Goal: Information Seeking & Learning: Find specific page/section

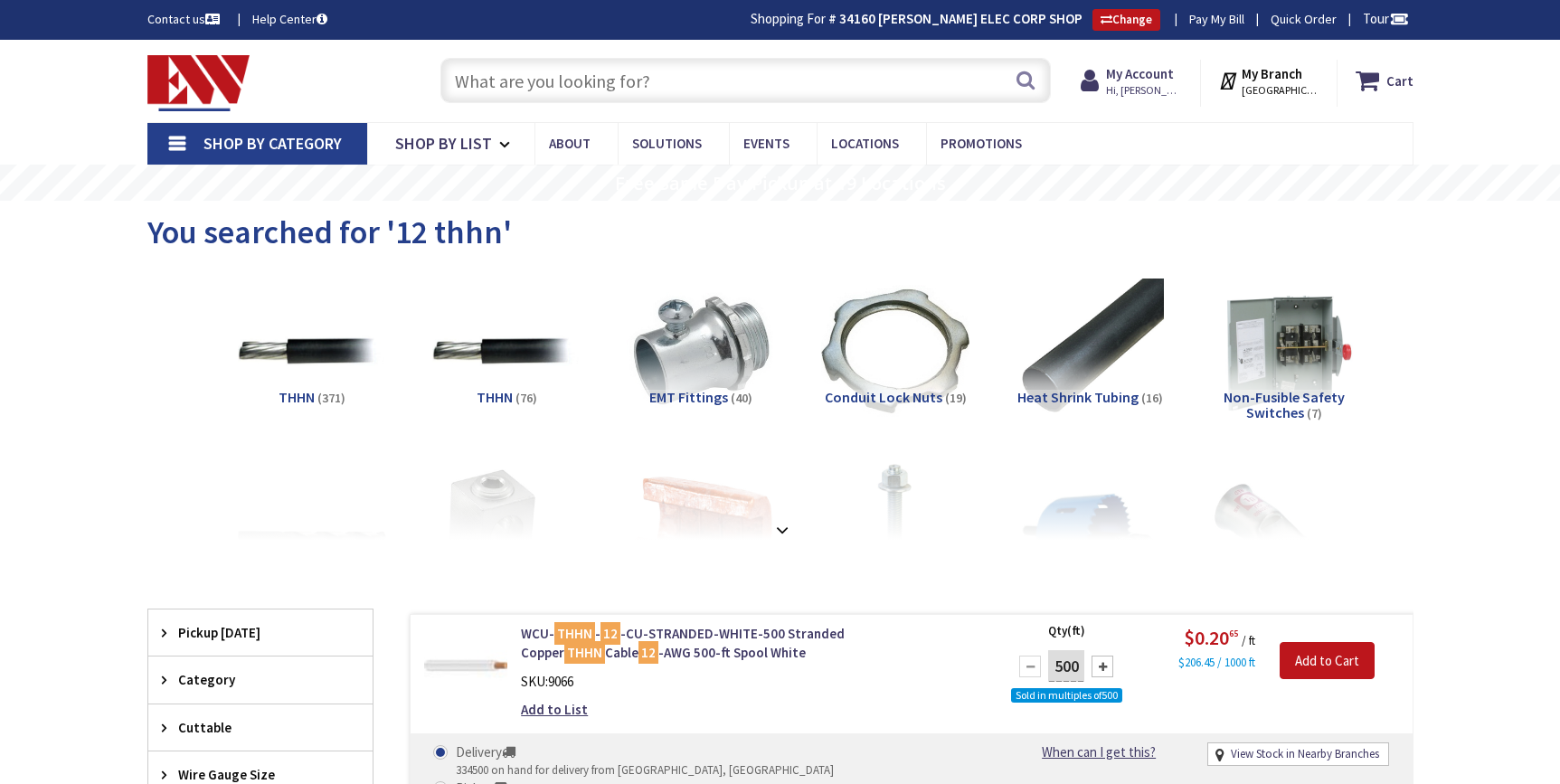
click at [575, 75] on input "text" at bounding box center [746, 80] width 610 height 46
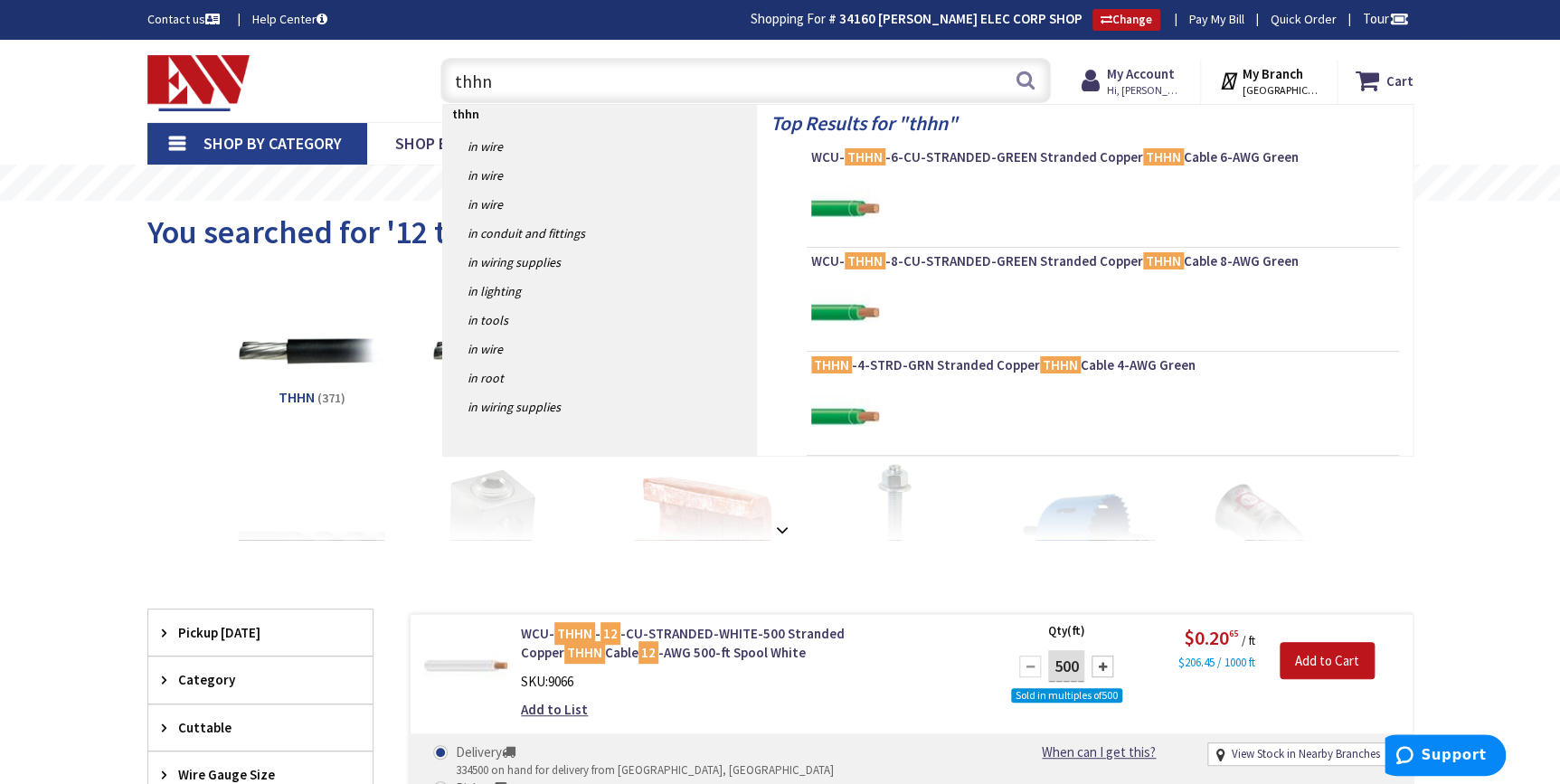
click at [223, 370] on li "THHN (371)" at bounding box center [312, 360] width 194 height 167
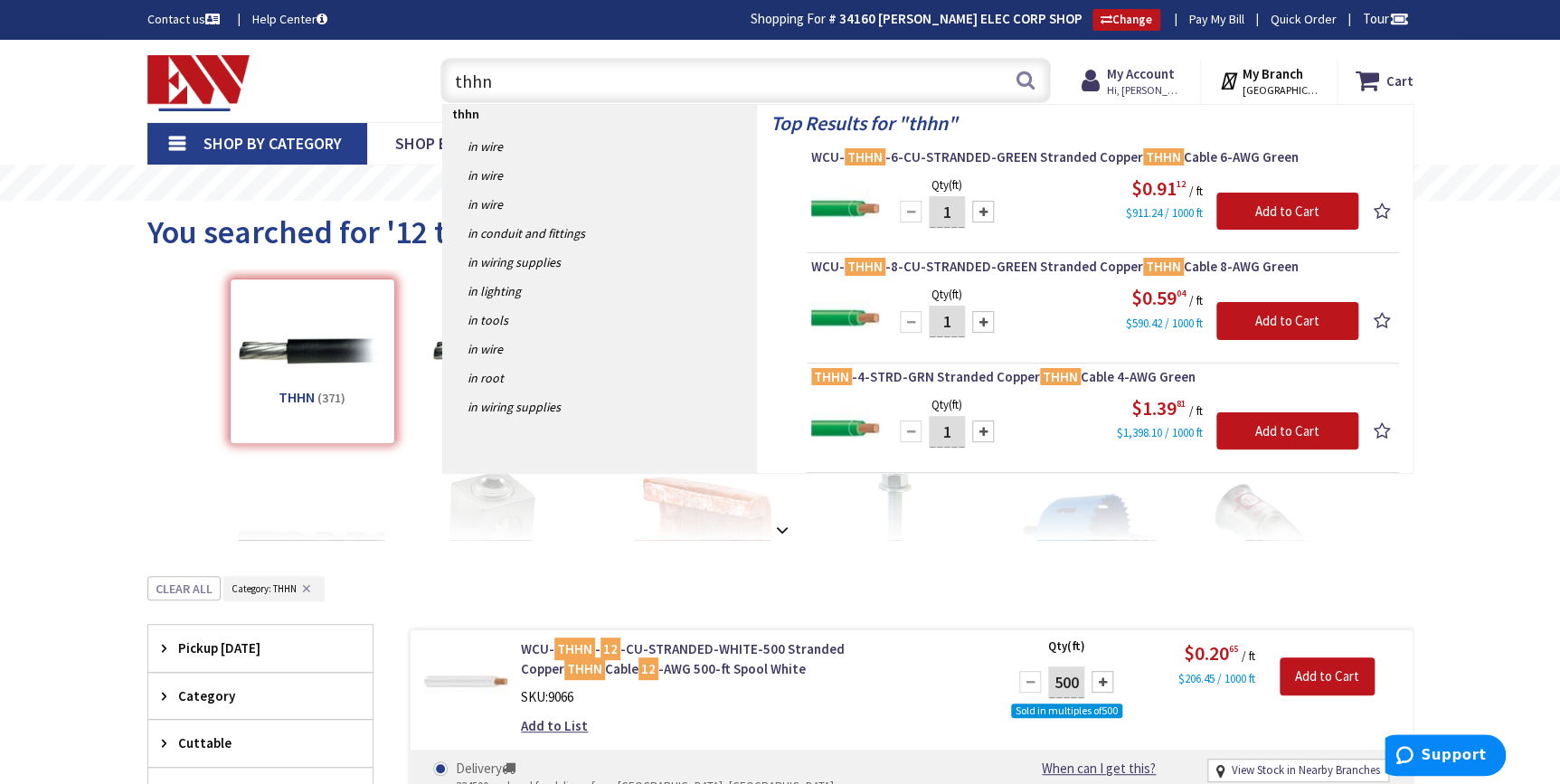
drag, startPoint x: 480, startPoint y: 89, endPoint x: 435, endPoint y: 88, distance: 45.0
click at [435, 88] on div "thhn thhn Search" at bounding box center [740, 79] width 619 height 57
type input "12/2 mc cable"
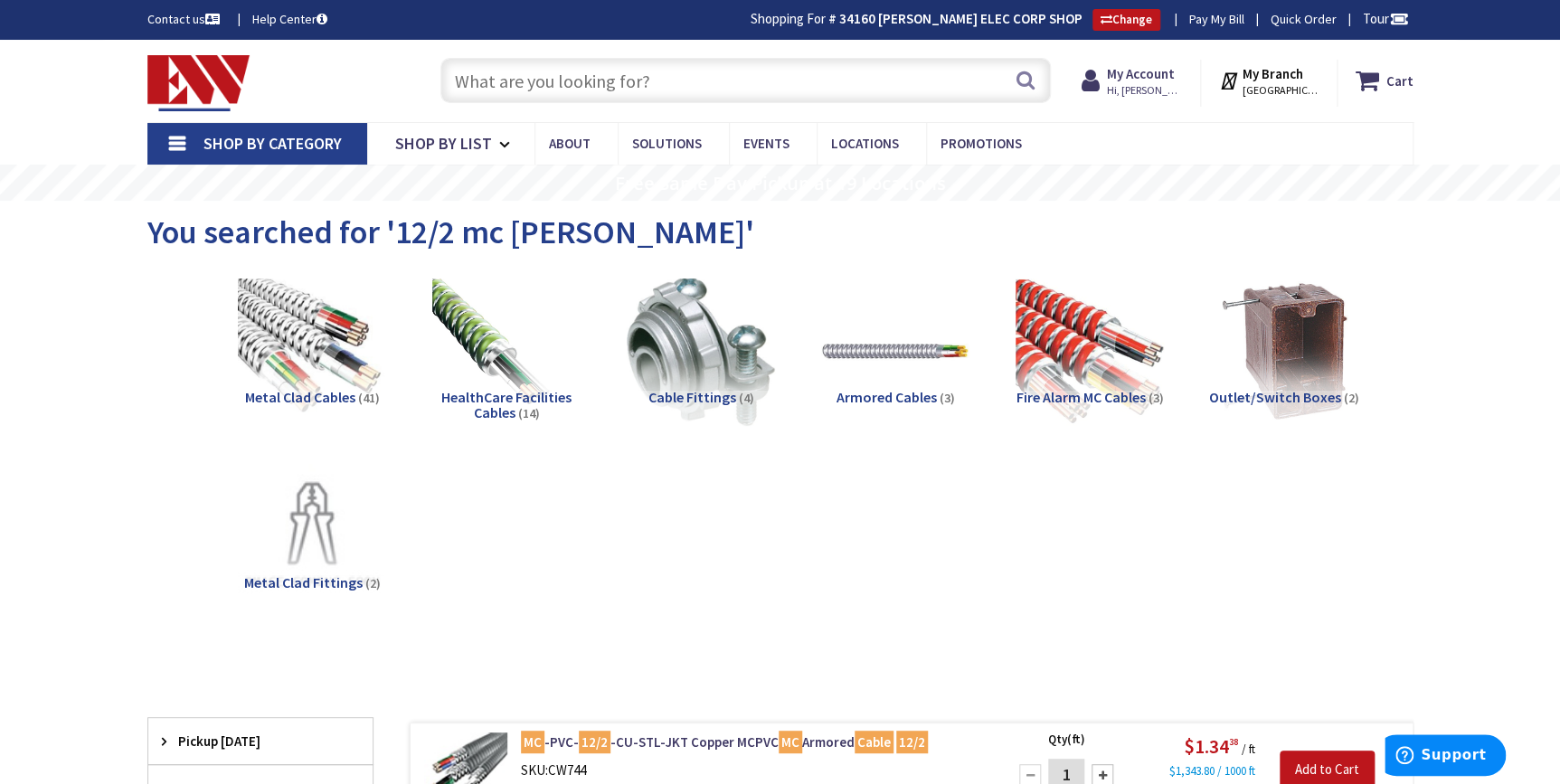
click at [539, 70] on input "text" at bounding box center [746, 80] width 610 height 46
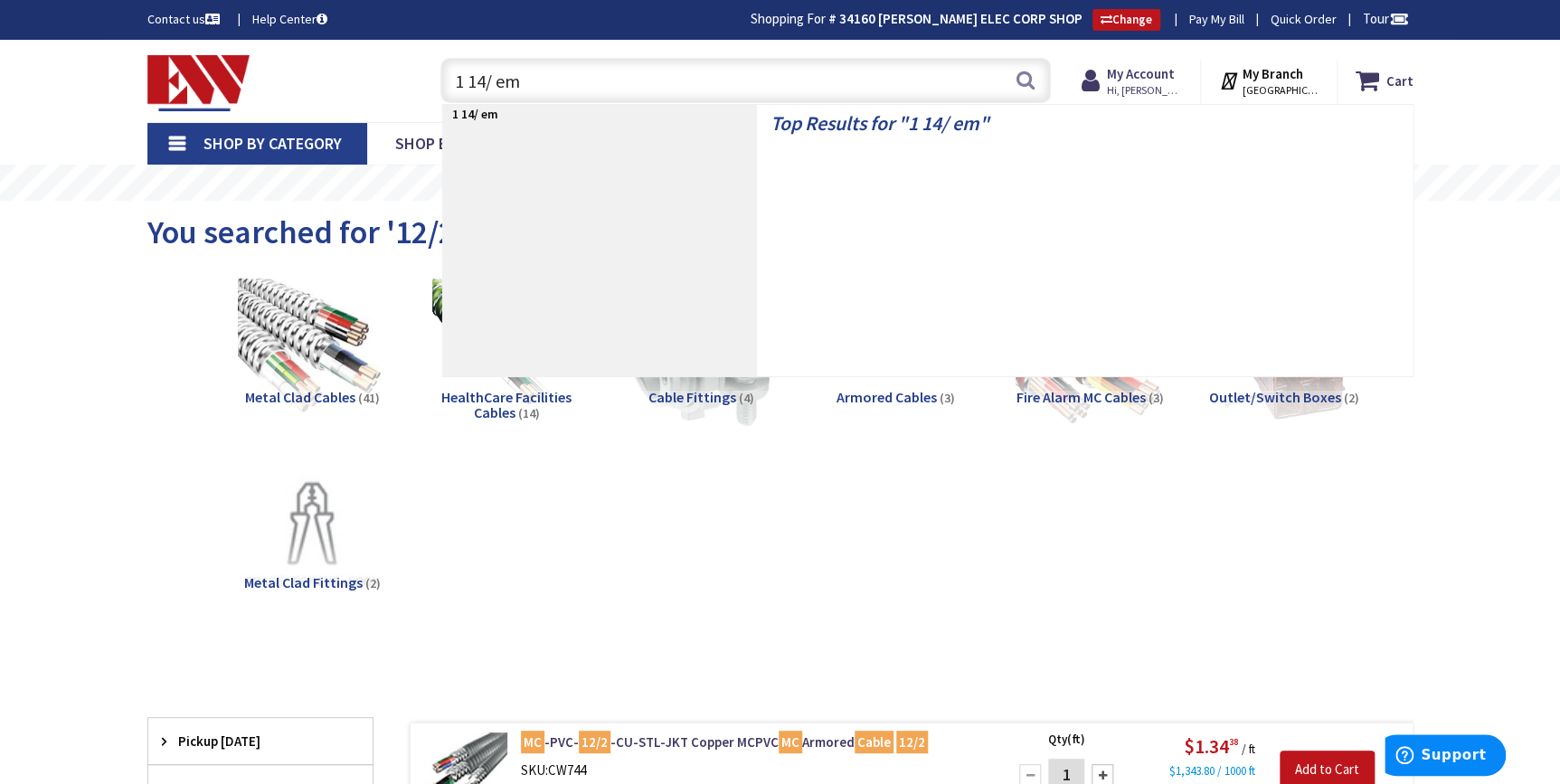
type input "1 14/ emt"
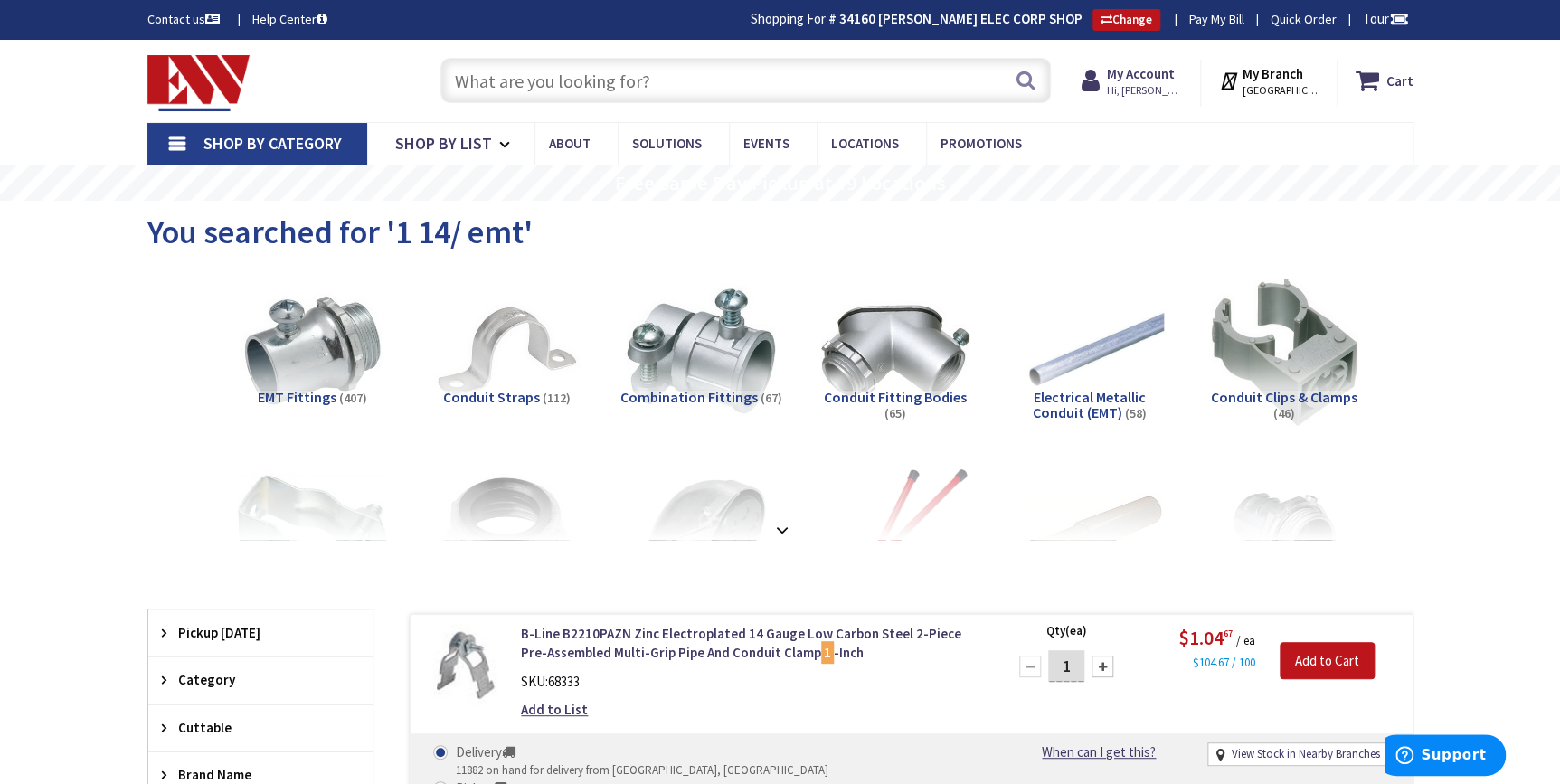
click at [503, 80] on input "text" at bounding box center [746, 80] width 610 height 46
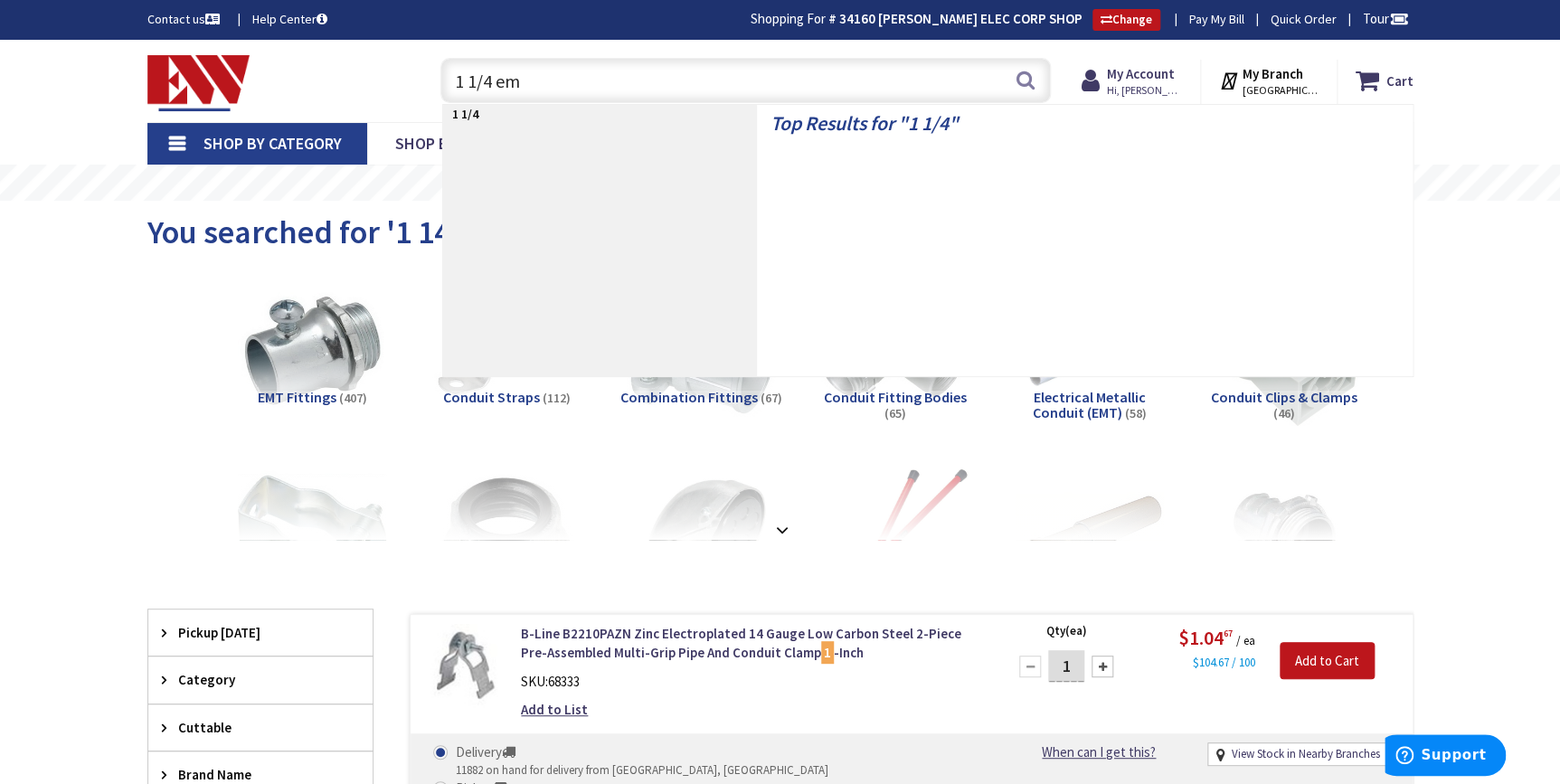
type input "1 1/4 emt"
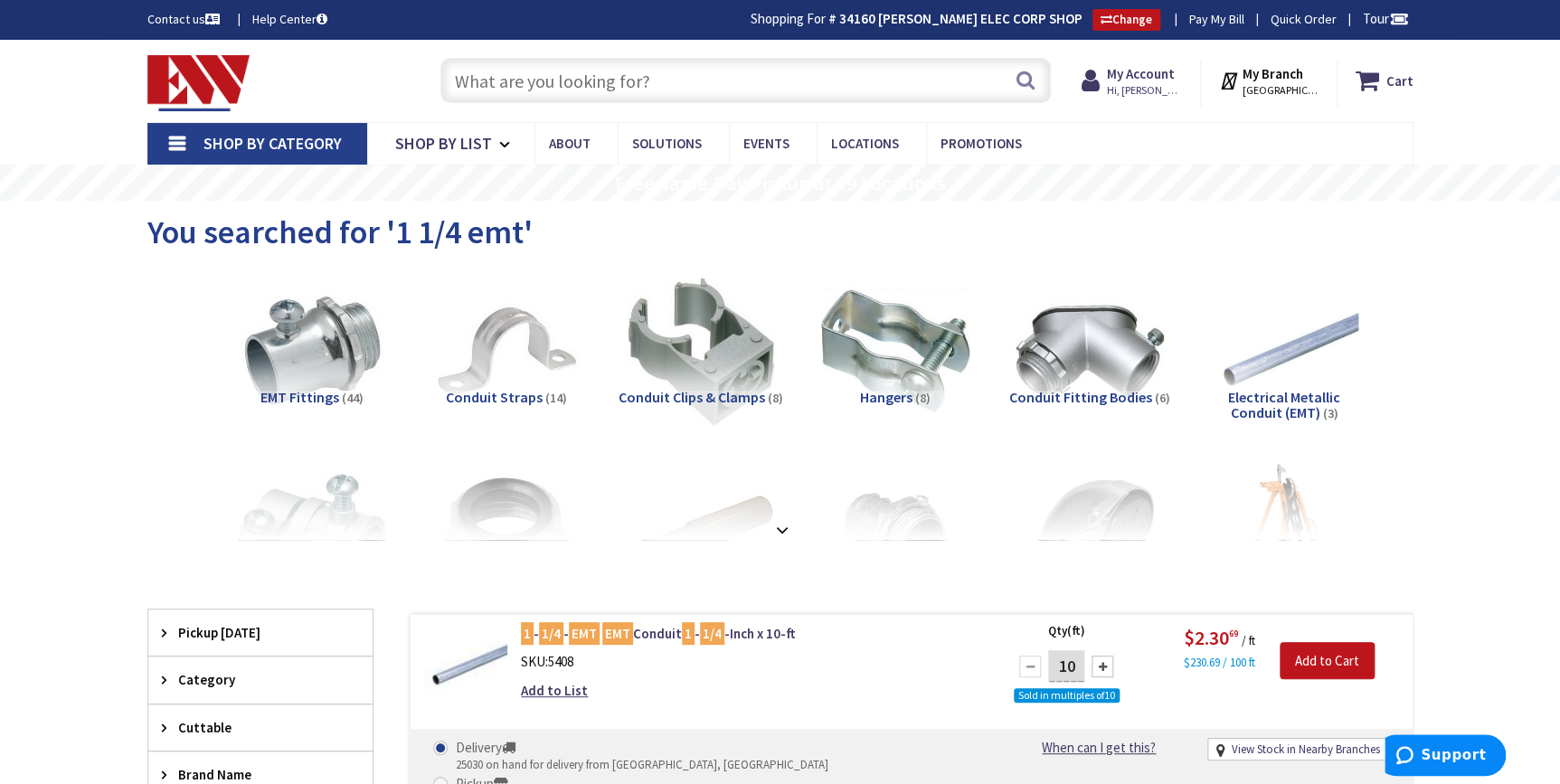
click at [580, 86] on input "text" at bounding box center [746, 80] width 610 height 46
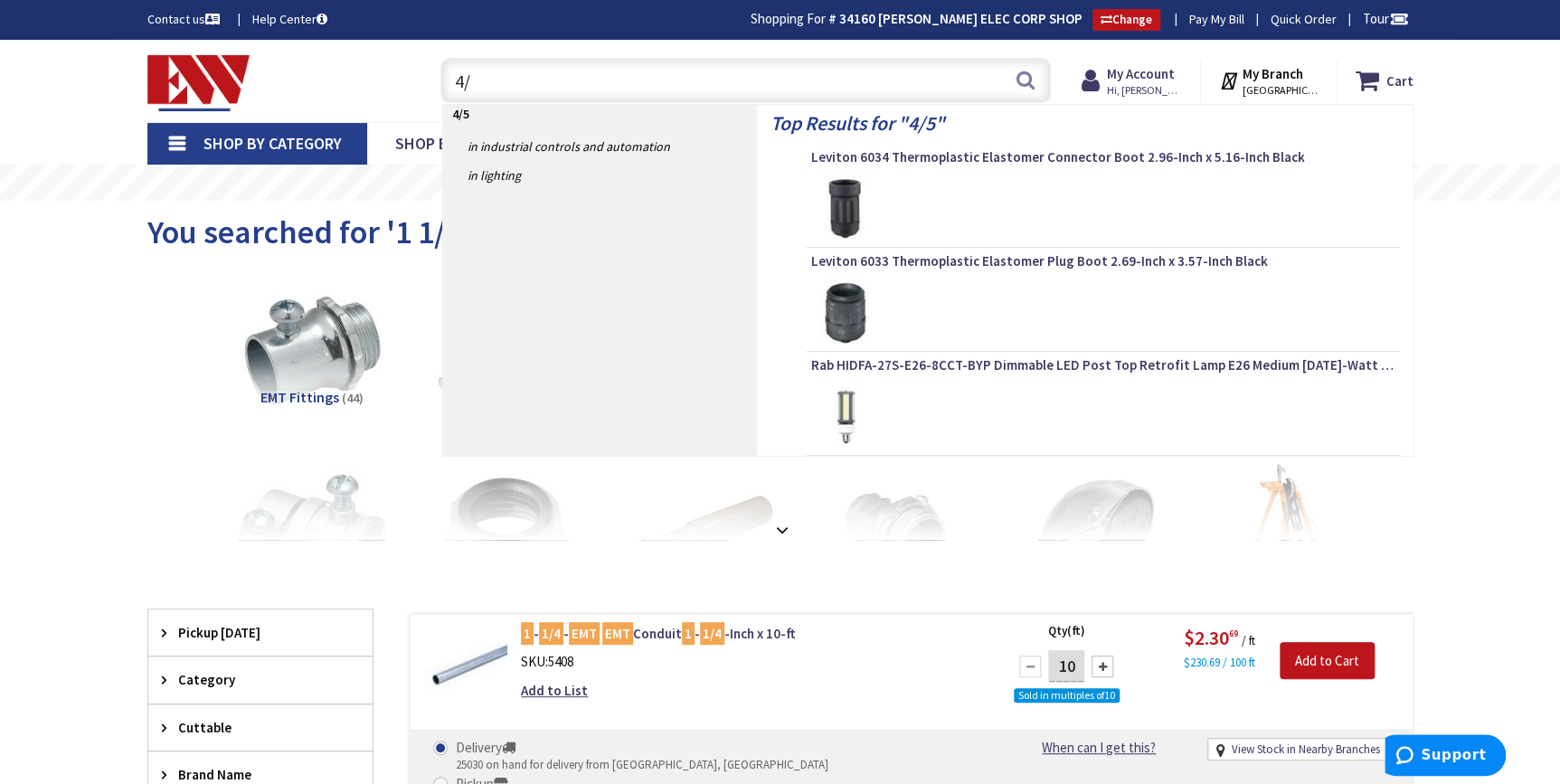
type input "4"
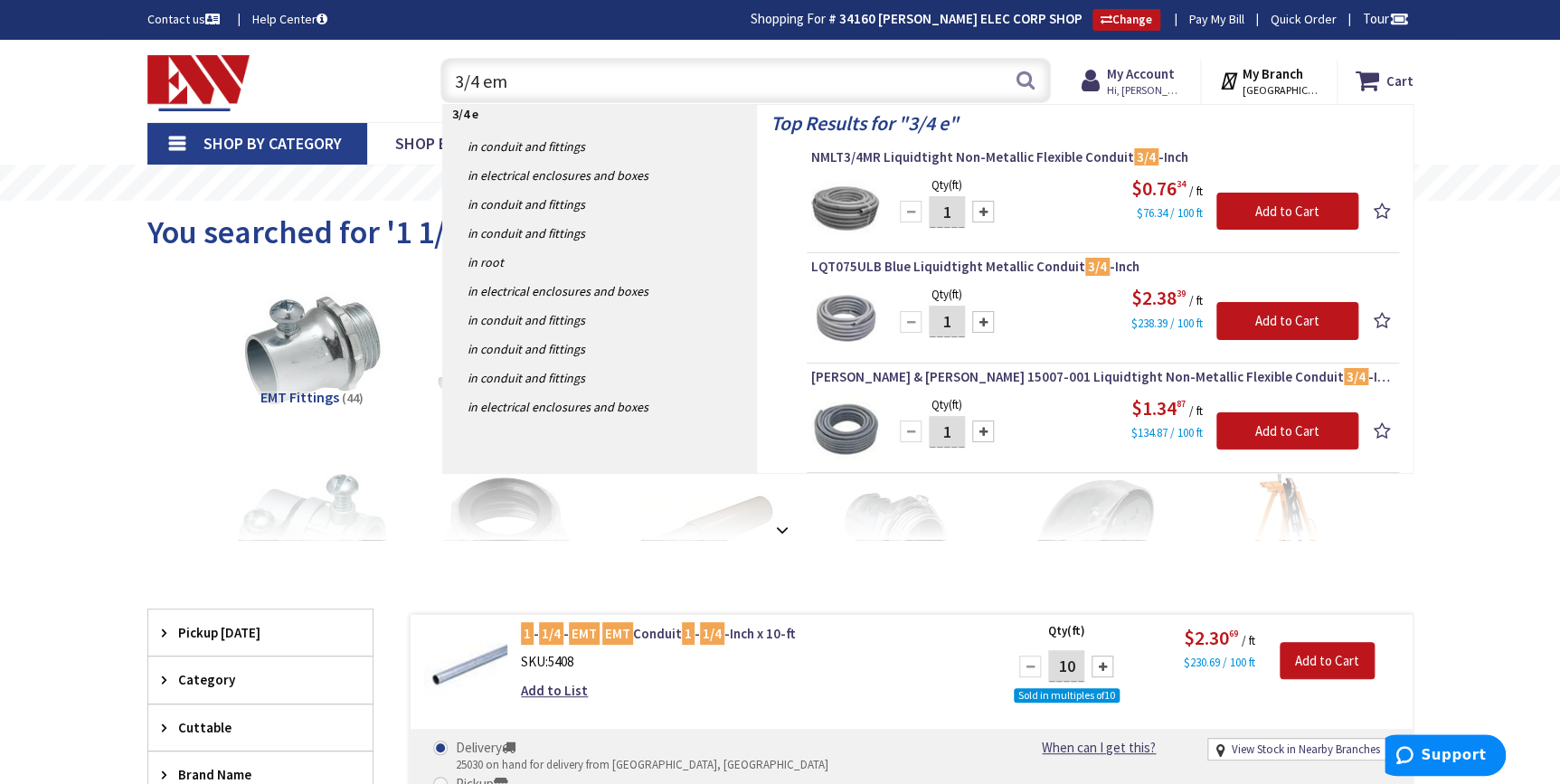
type input "3/4 emt"
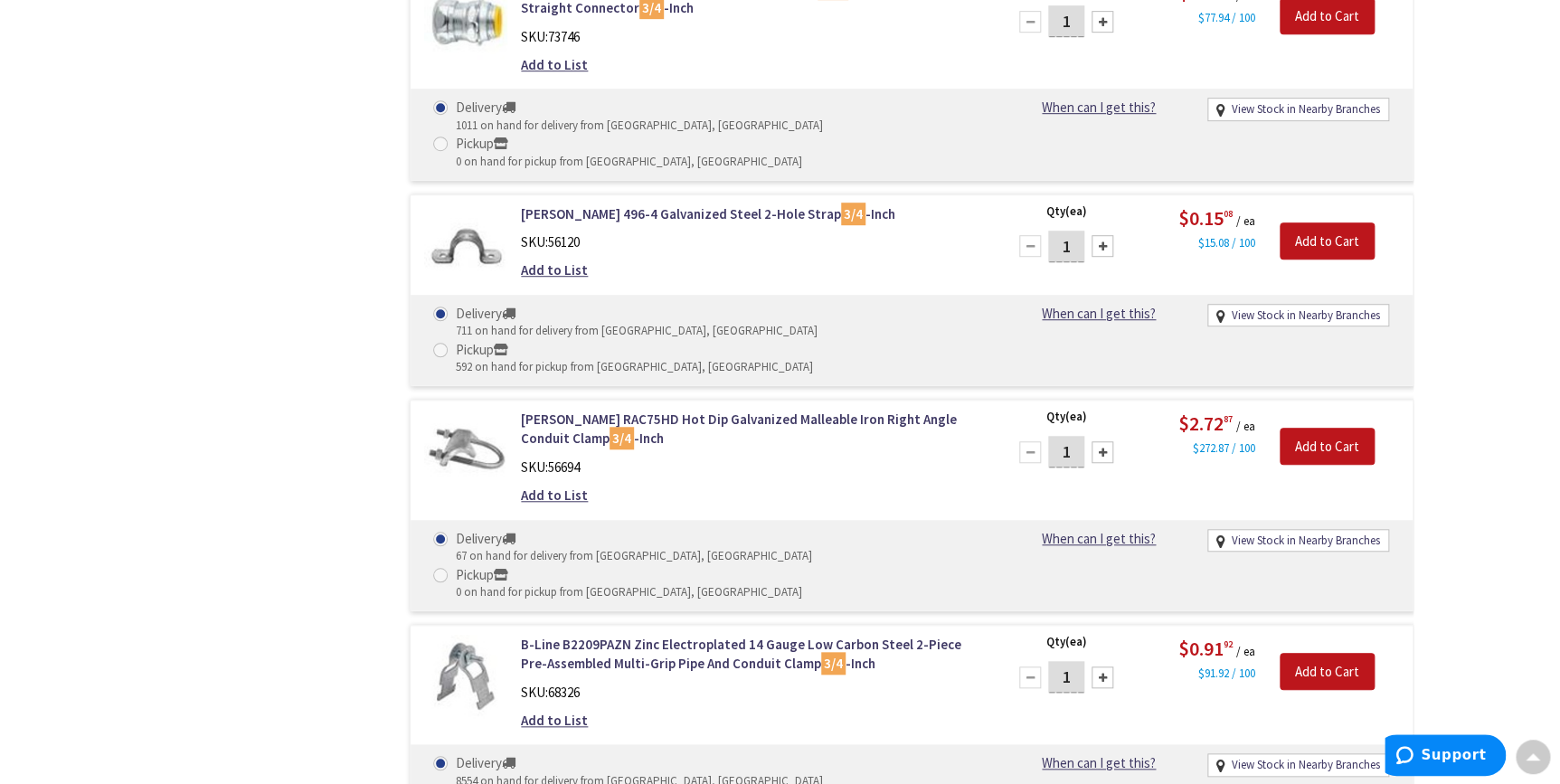
scroll to position [4408, 0]
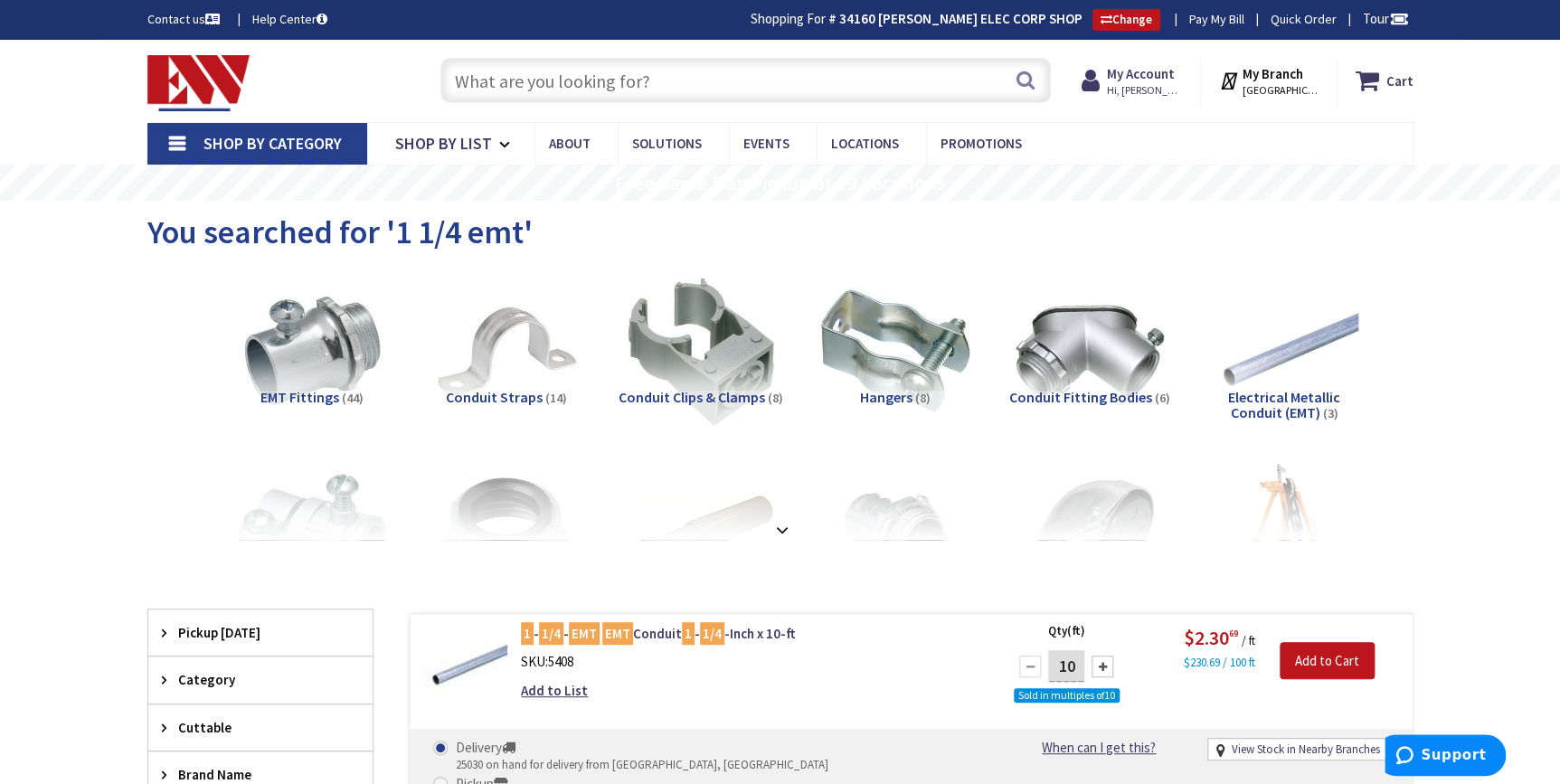
click at [559, 77] on input "text" at bounding box center [746, 80] width 610 height 46
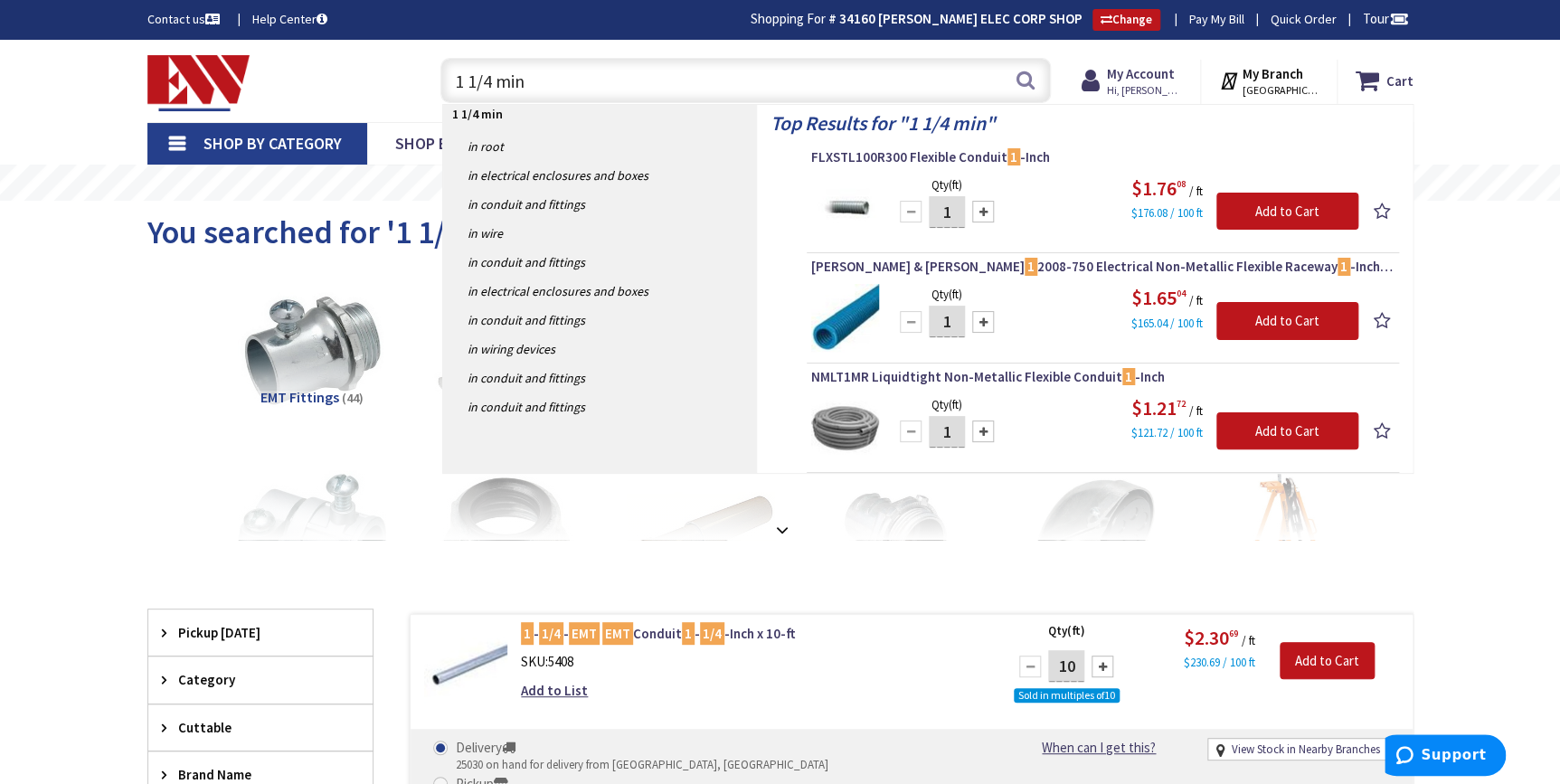
type input "1 1/4 mini"
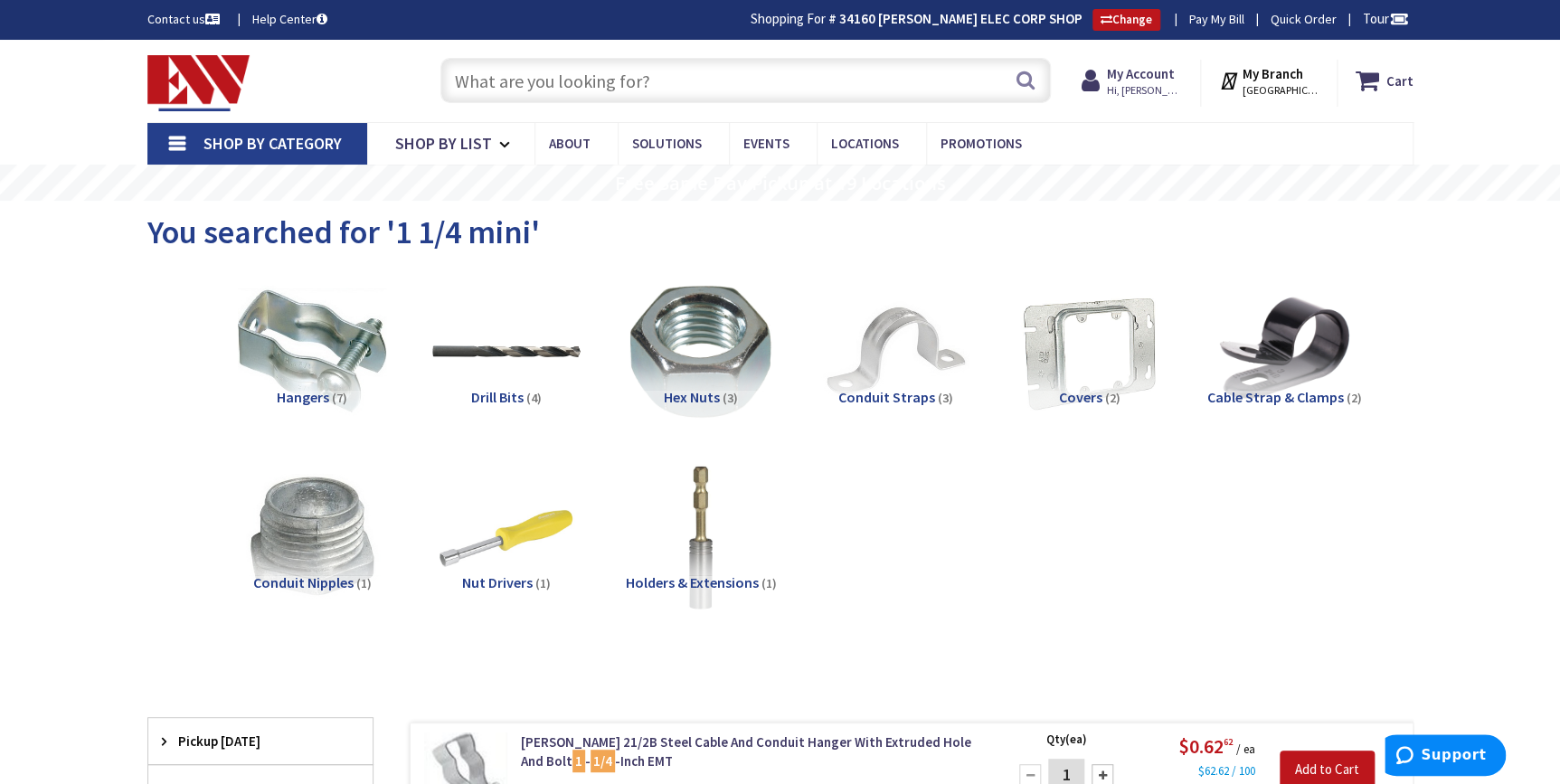
click at [747, 68] on input "text" at bounding box center [746, 80] width 610 height 46
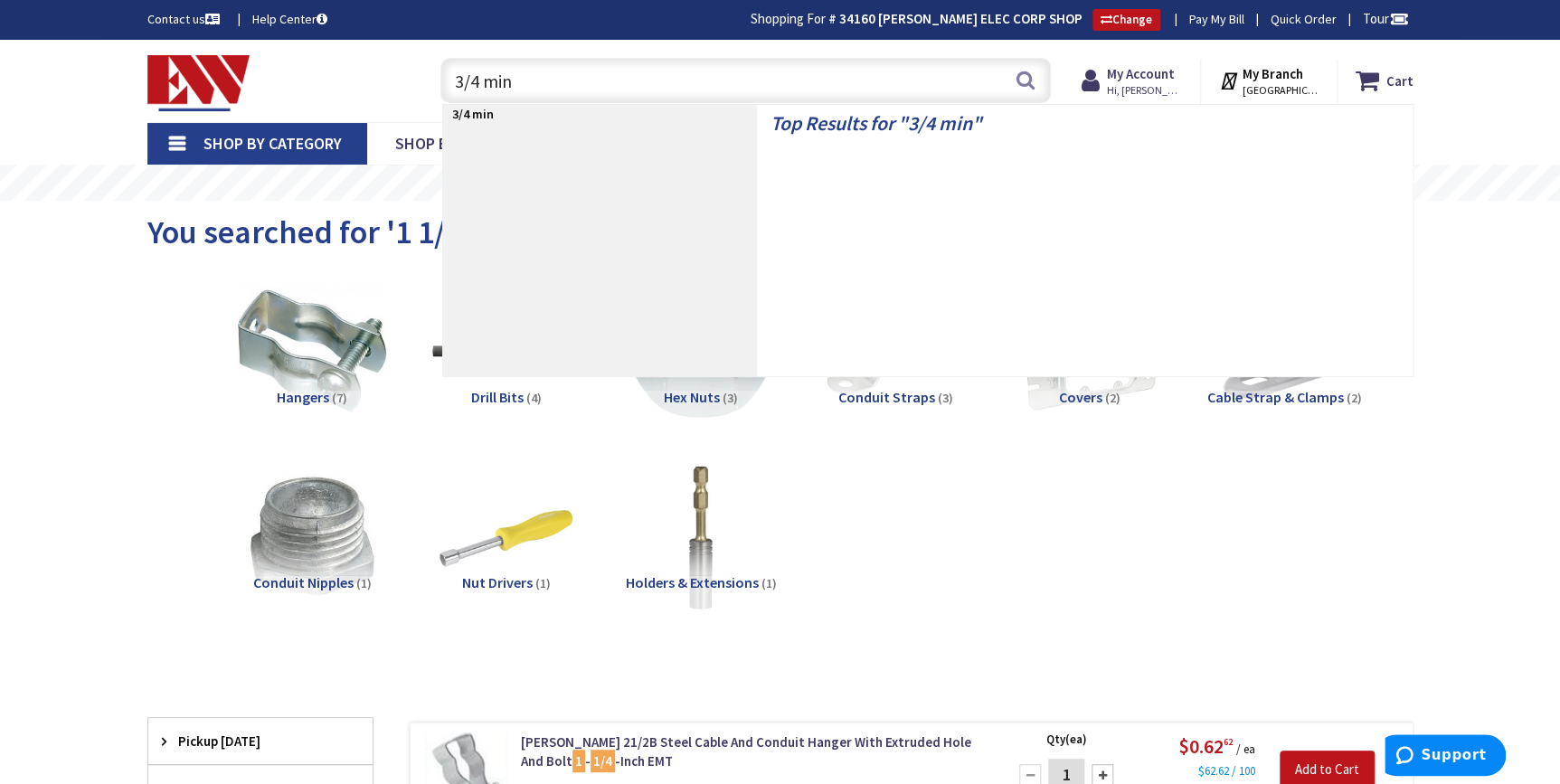
type input "3/4 mini"
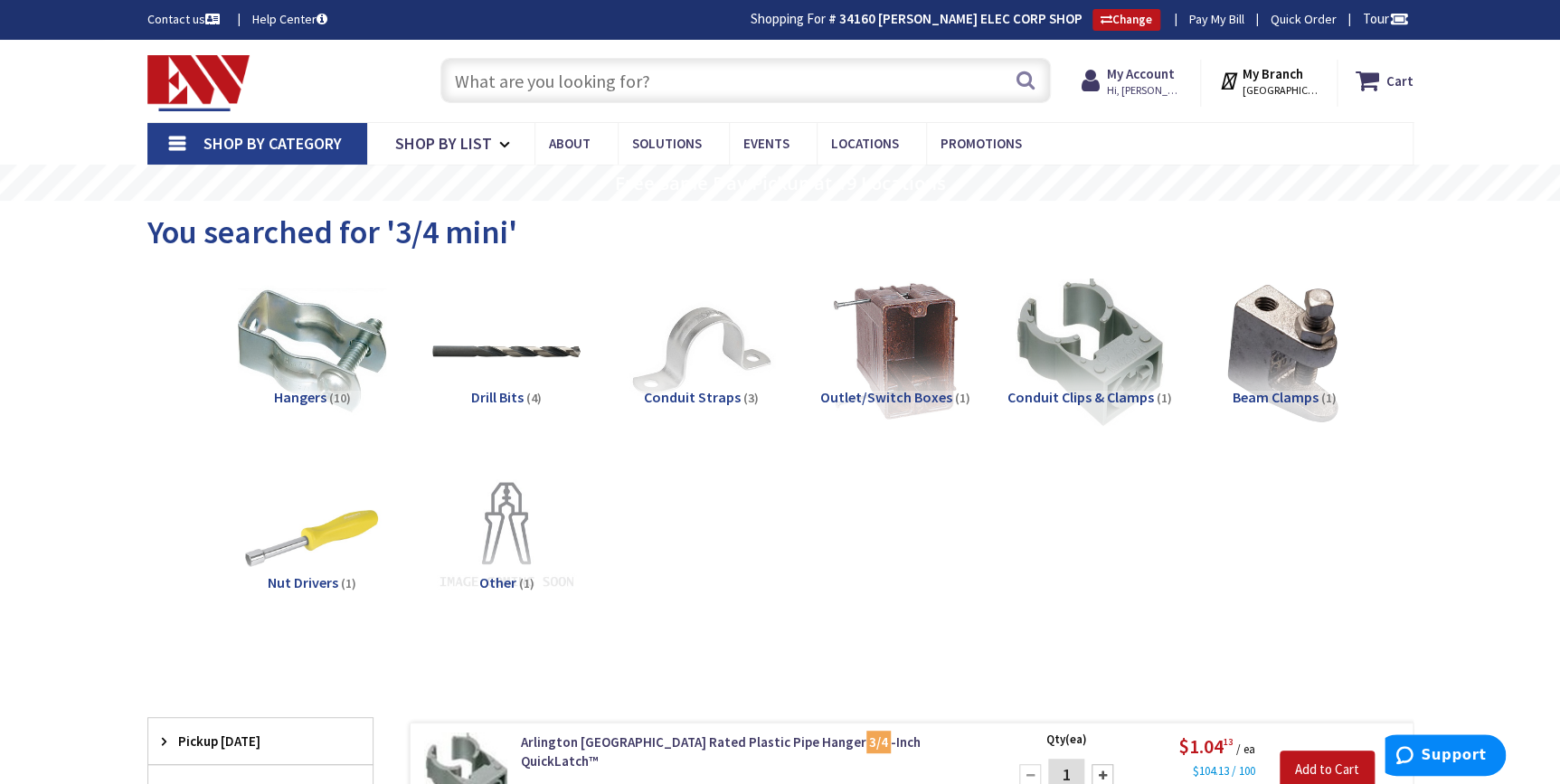
click at [676, 76] on input "text" at bounding box center [746, 80] width 610 height 46
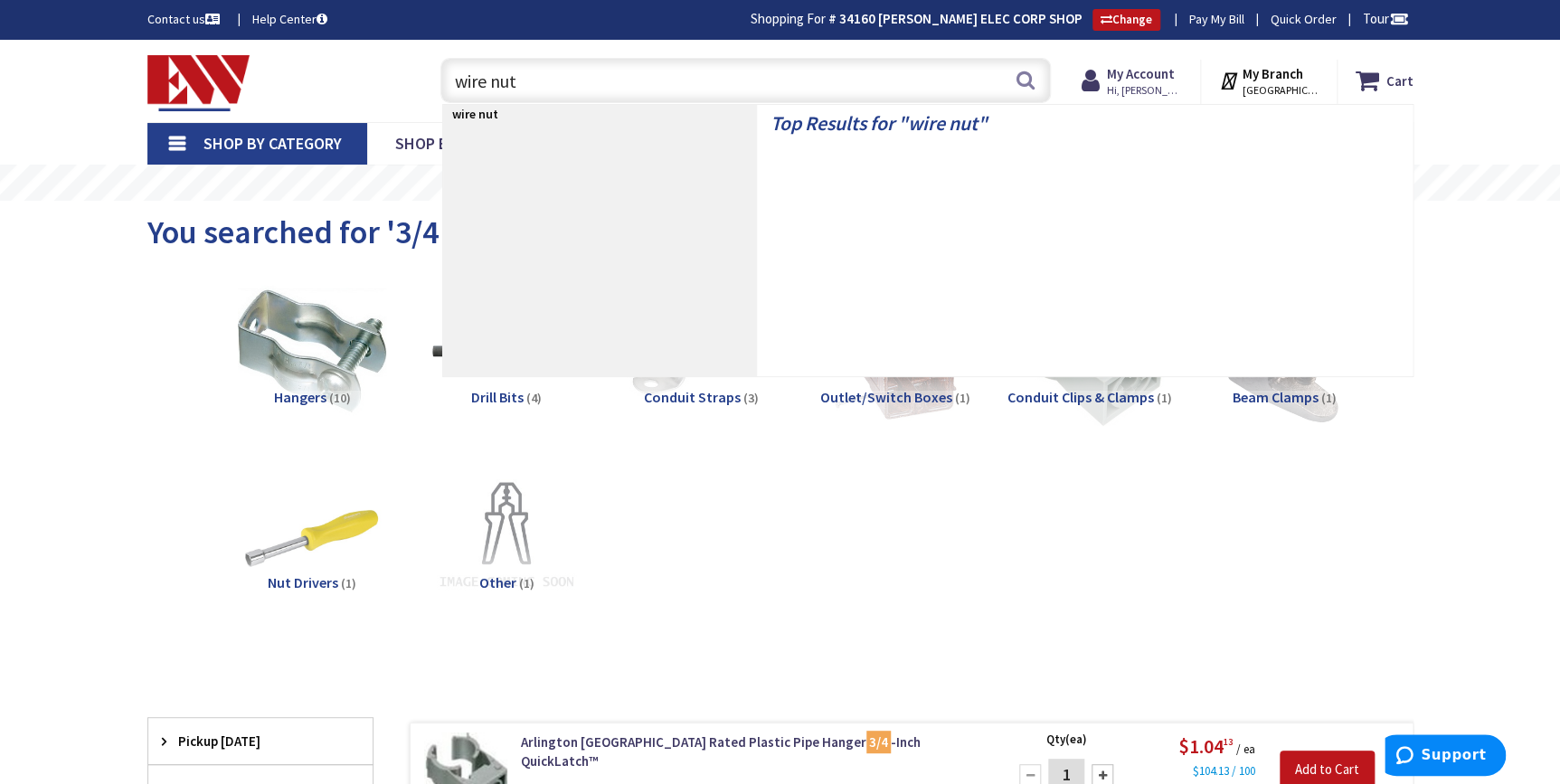
type input "wire nuts"
